Goal: Find specific page/section: Find specific page/section

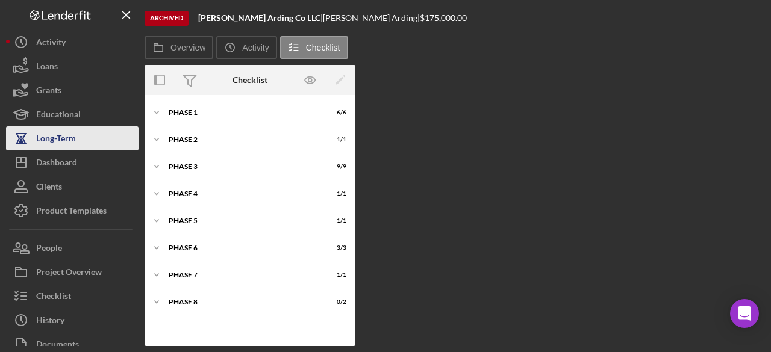
click at [55, 139] on div "Long-Term" at bounding box center [56, 139] width 40 height 27
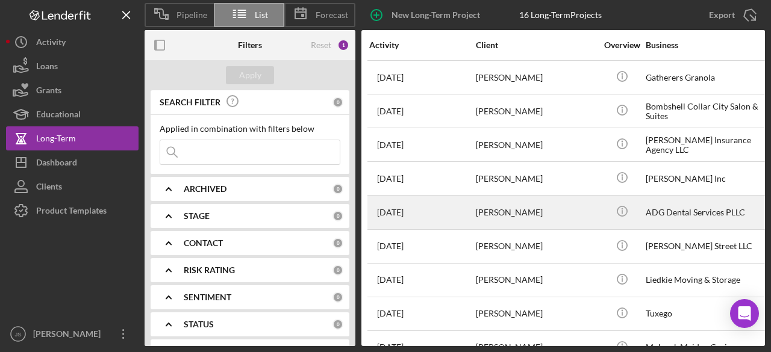
scroll to position [143, 0]
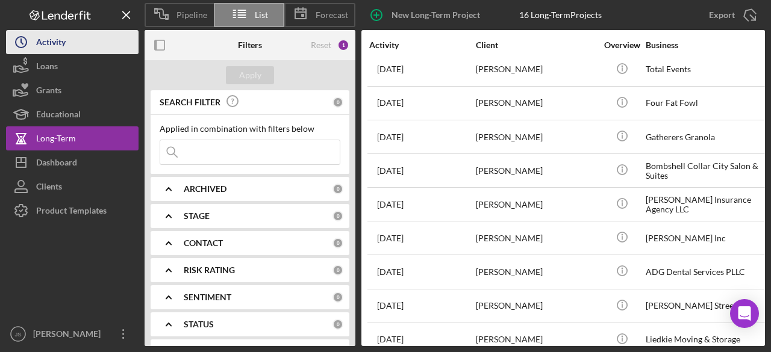
click at [83, 46] on button "Icon/History Activity" at bounding box center [72, 42] width 133 height 24
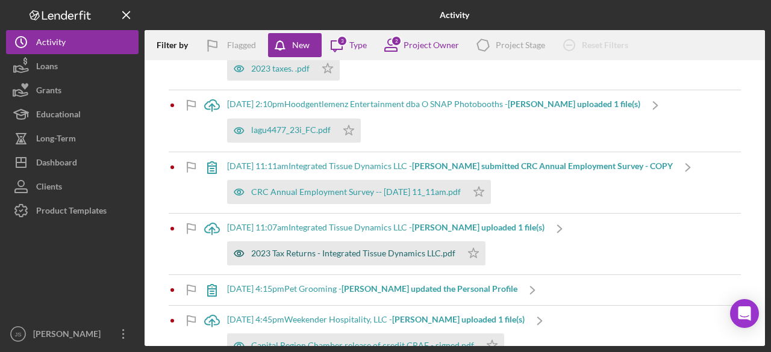
scroll to position [1213, 0]
